Goal: Find specific page/section: Find specific page/section

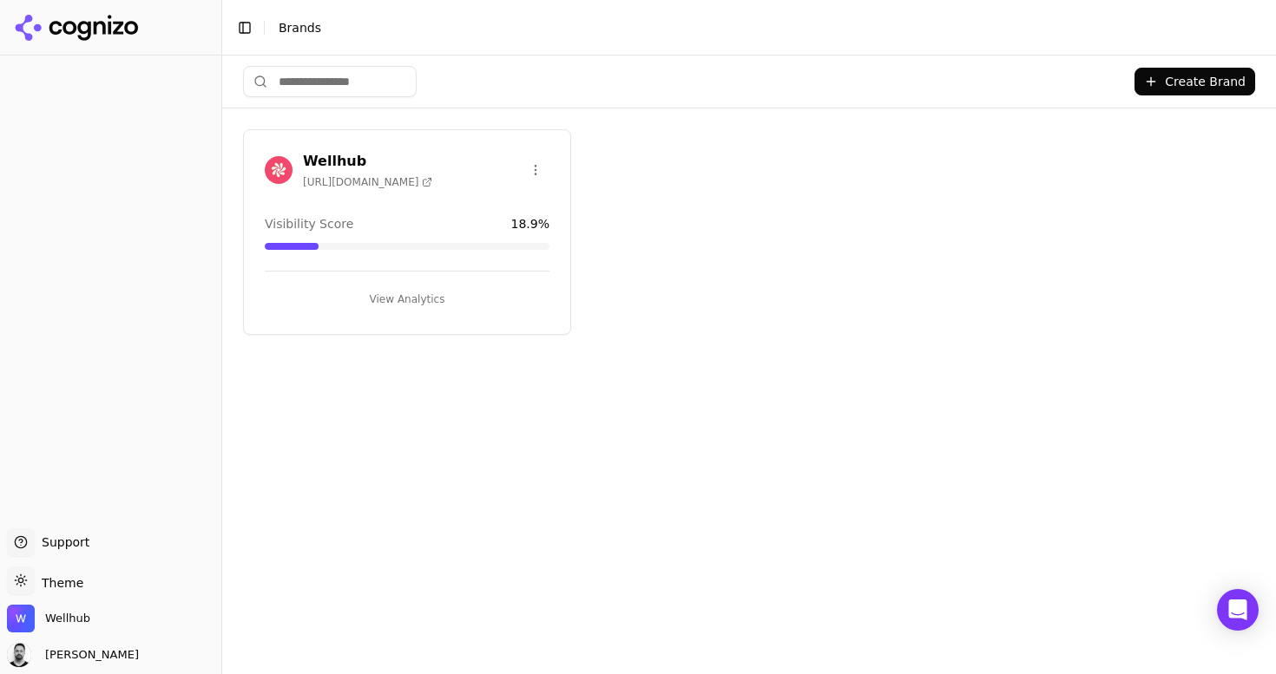
click at [413, 170] on div "Wellhub [URL][DOMAIN_NAME]" at bounding box center [407, 170] width 285 height 38
click at [345, 159] on h3 "Wellhub" at bounding box center [367, 161] width 129 height 21
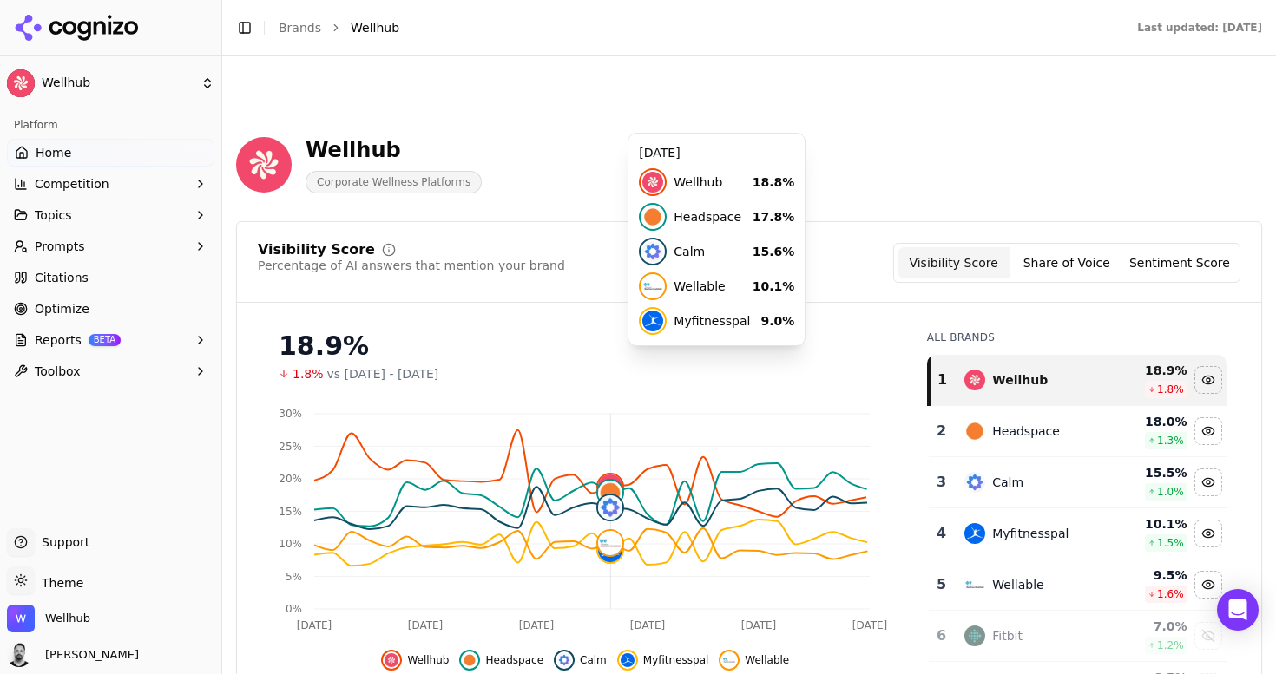
scroll to position [312, 0]
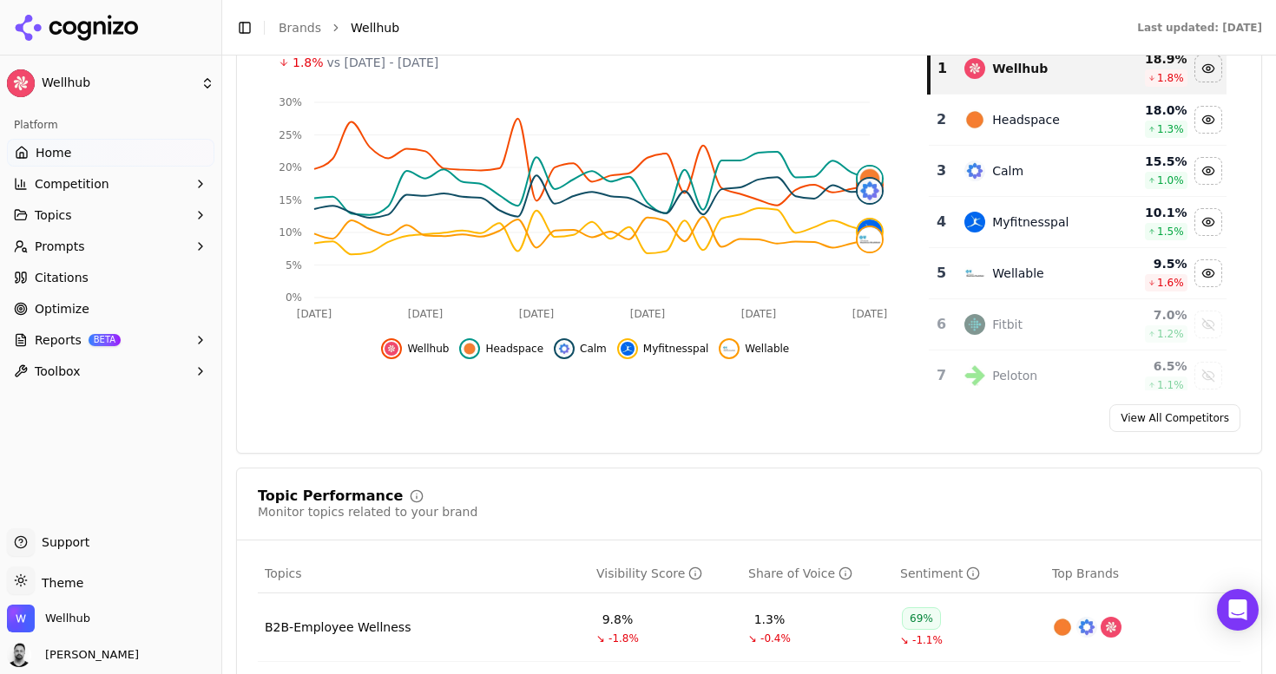
click at [137, 221] on button "Topics" at bounding box center [110, 215] width 207 height 28
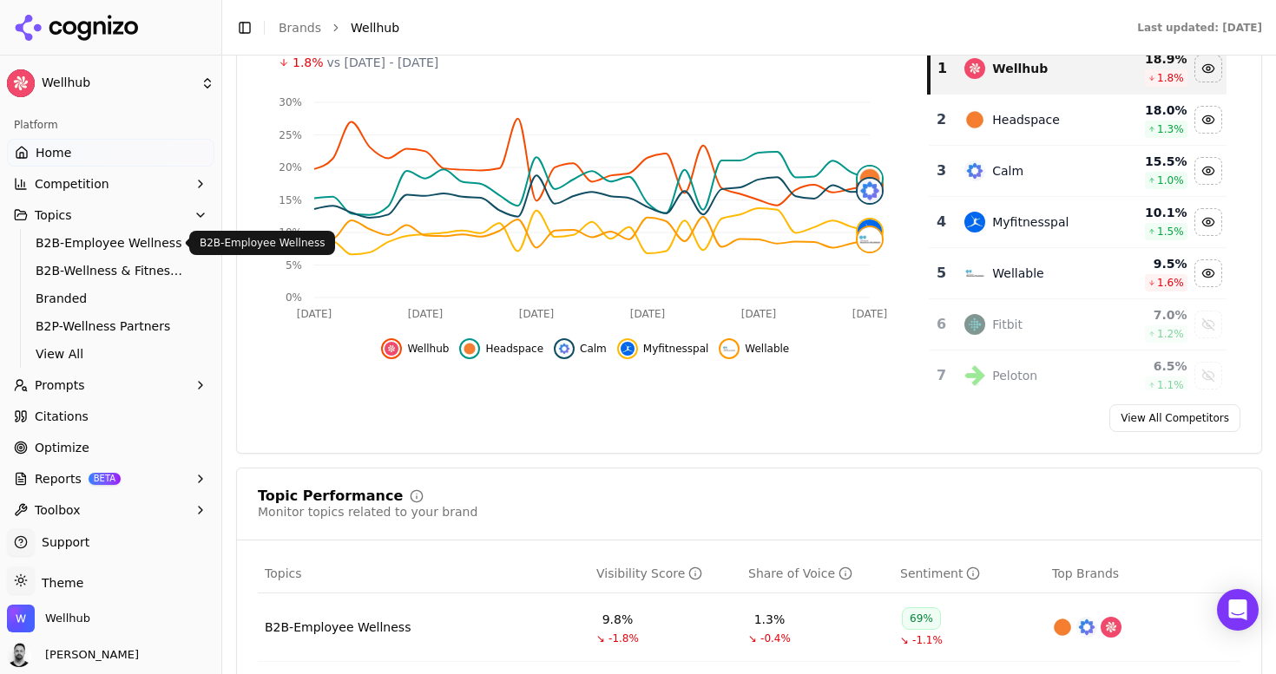
click at [132, 241] on span "B2B-Employee Wellness" at bounding box center [111, 242] width 151 height 17
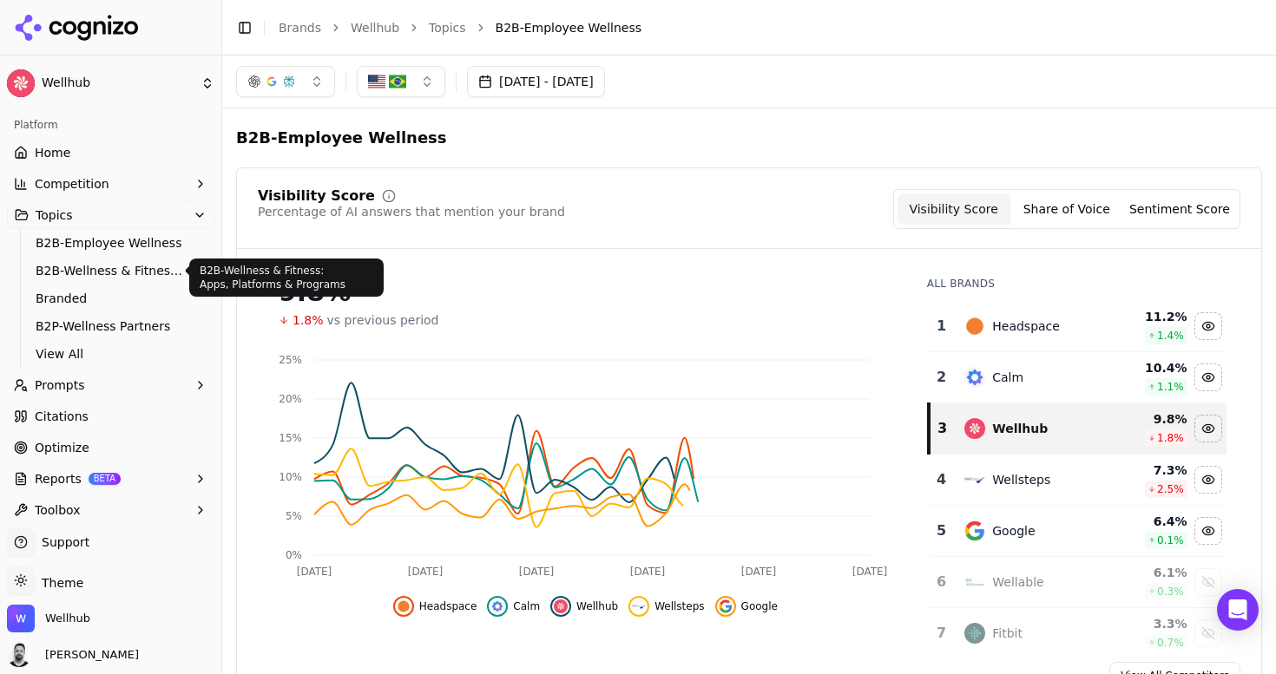
click at [126, 274] on span "B2B-Wellness & Fitness: Apps, Platforms & Programs" at bounding box center [111, 270] width 151 height 17
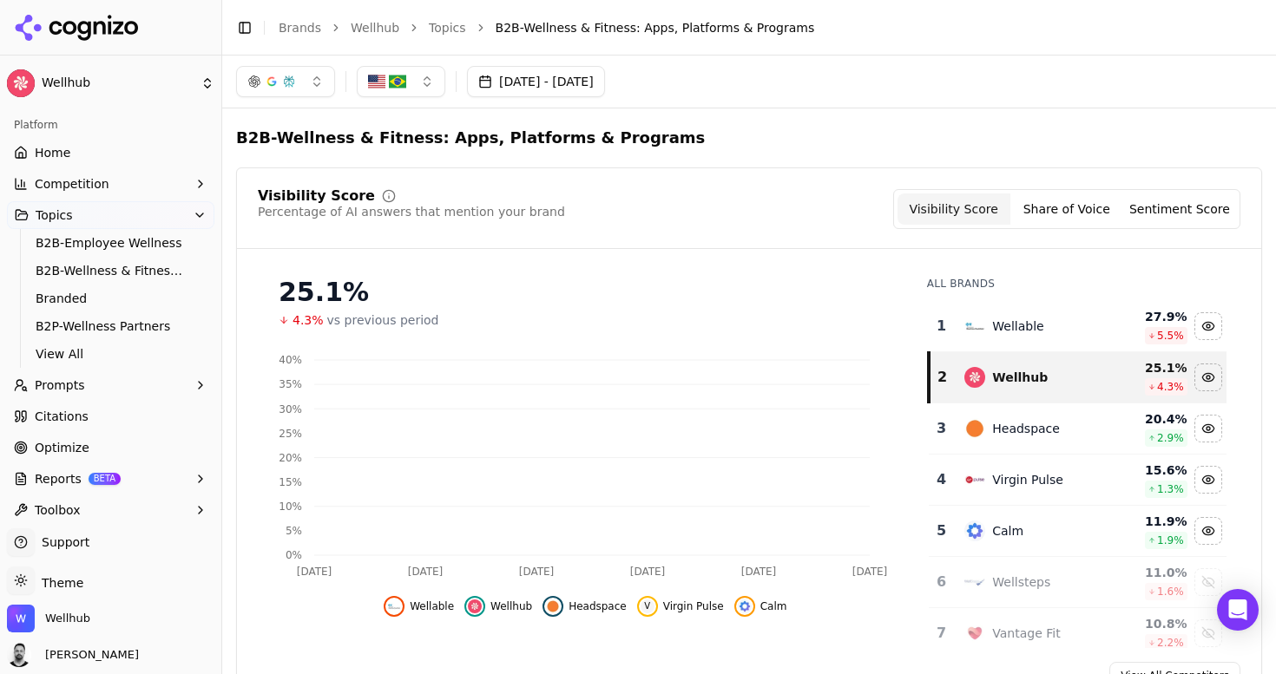
click at [103, 391] on button "Prompts" at bounding box center [110, 385] width 207 height 28
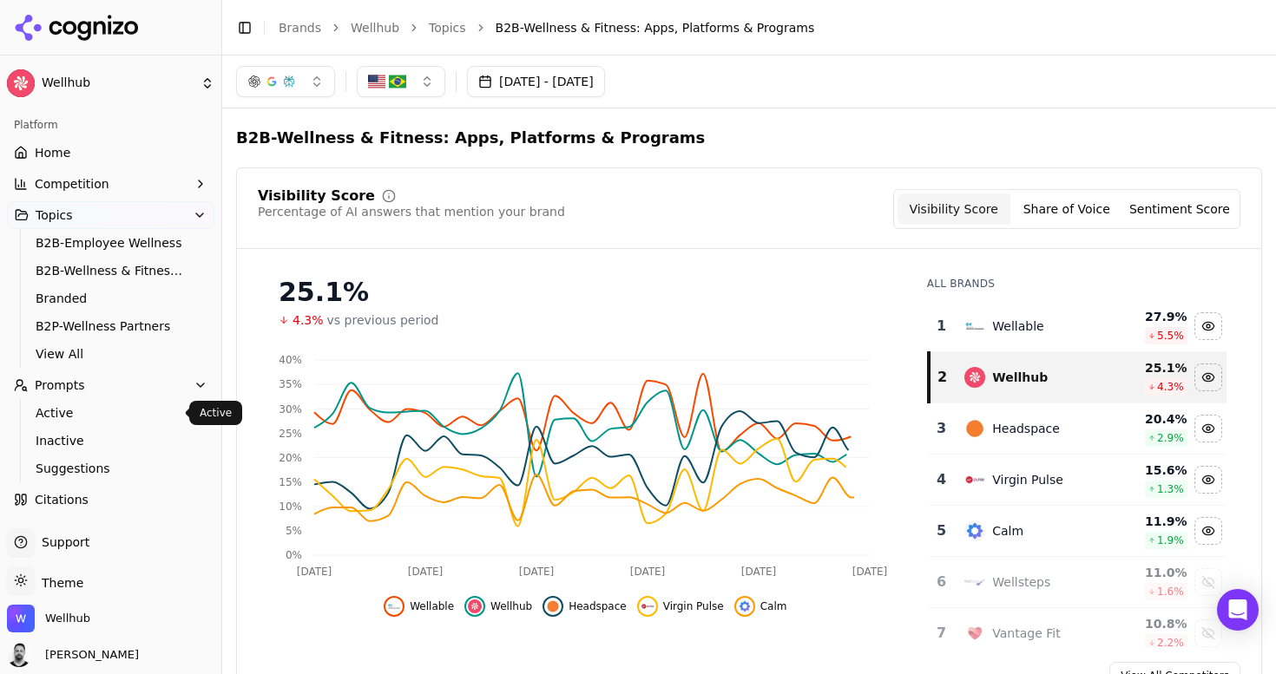
click at [93, 409] on span "Active" at bounding box center [111, 412] width 151 height 17
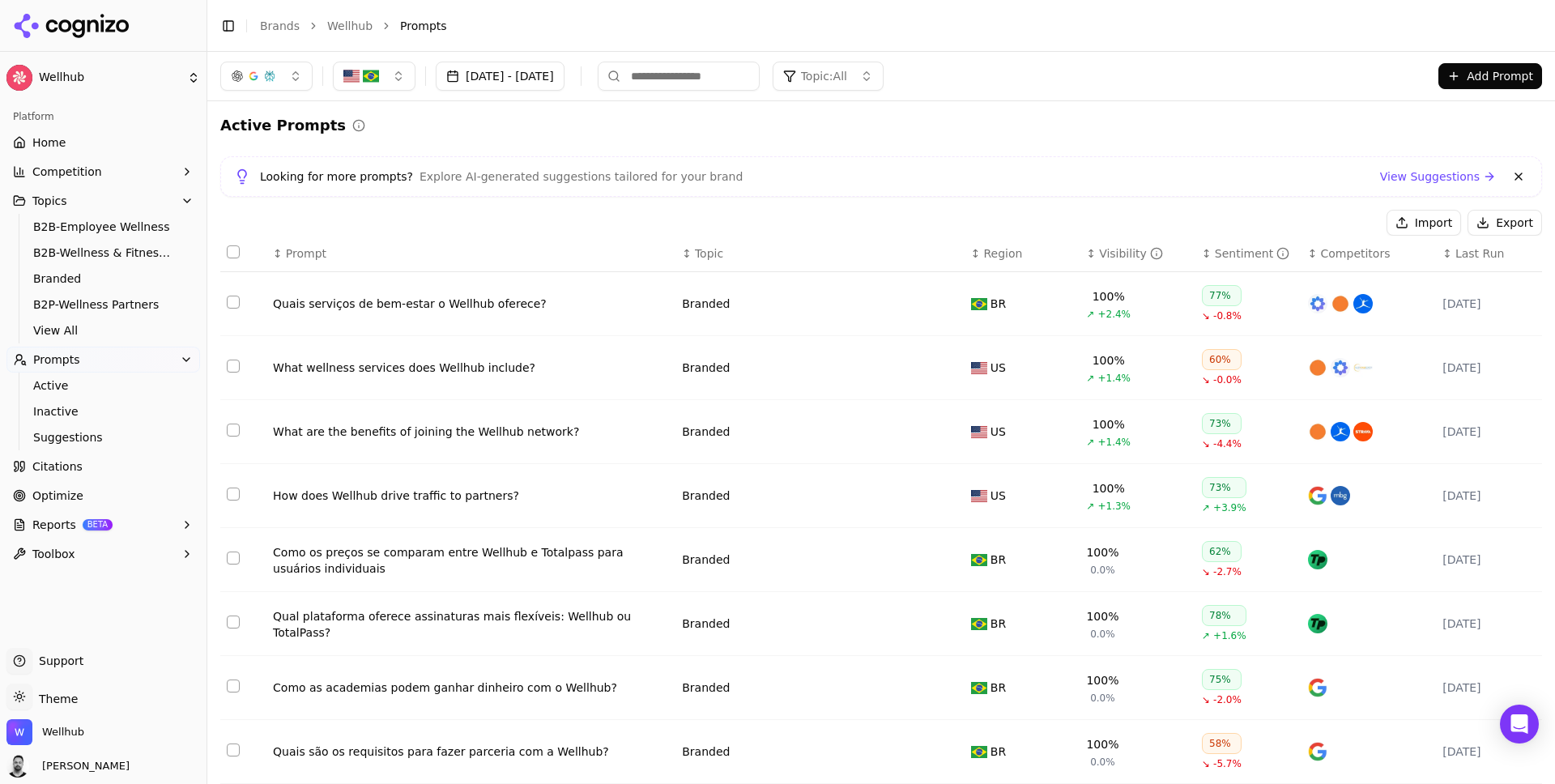
click at [381, 76] on button "button" at bounding box center [374, 76] width 83 height 29
click at [412, 140] on span "[GEOGRAPHIC_DATA]" at bounding box center [423, 139] width 119 height 16
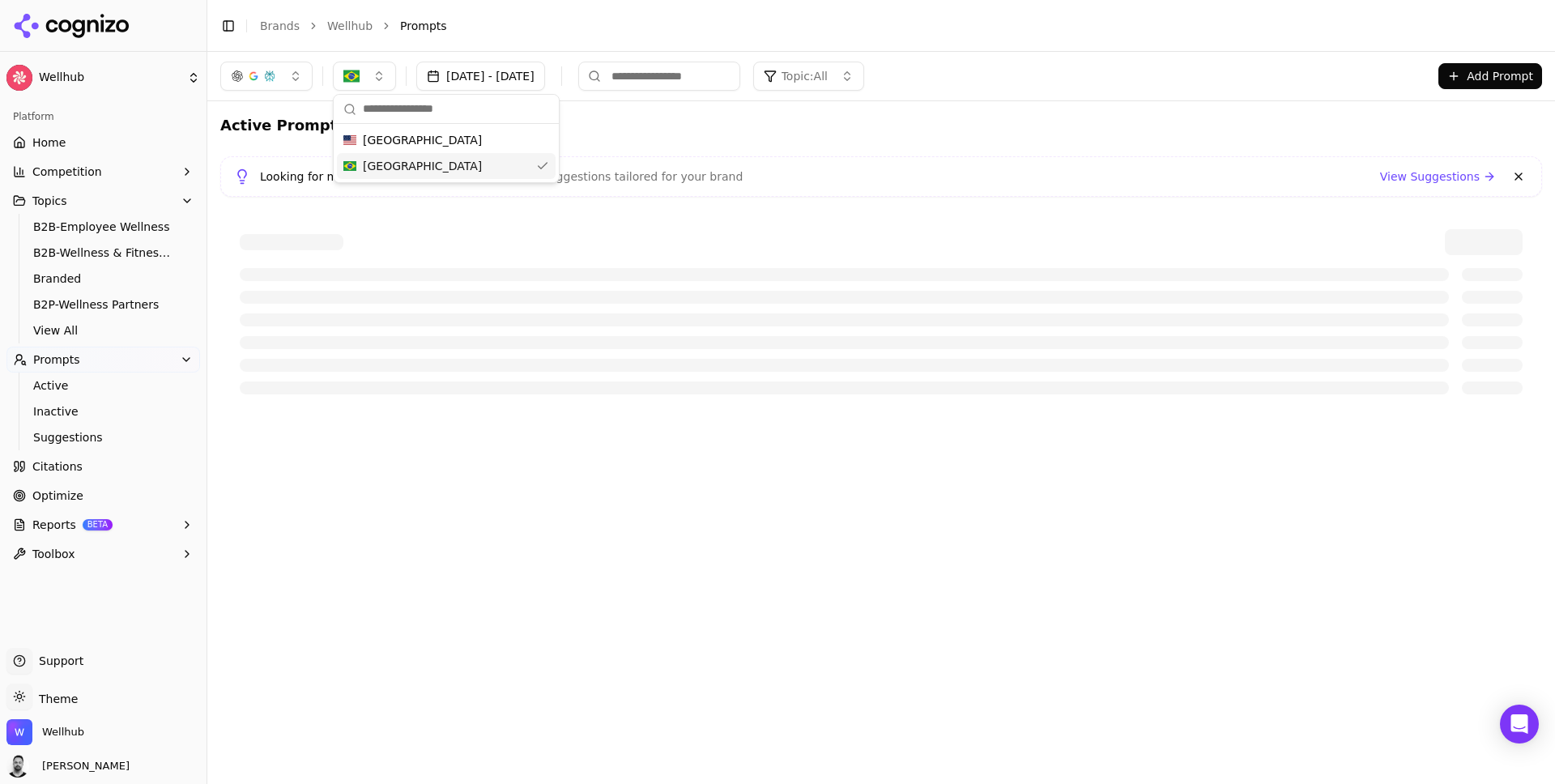
click at [458, 161] on div "[GEOGRAPHIC_DATA]" at bounding box center [446, 166] width 218 height 26
click at [460, 145] on div "[GEOGRAPHIC_DATA]" at bounding box center [446, 140] width 218 height 26
click at [688, 139] on div "Active Prompts Looking for more prompts? Explore AI-generated suggestions tailo…" at bounding box center [881, 263] width 1322 height 300
